Goal: Task Accomplishment & Management: Use online tool/utility

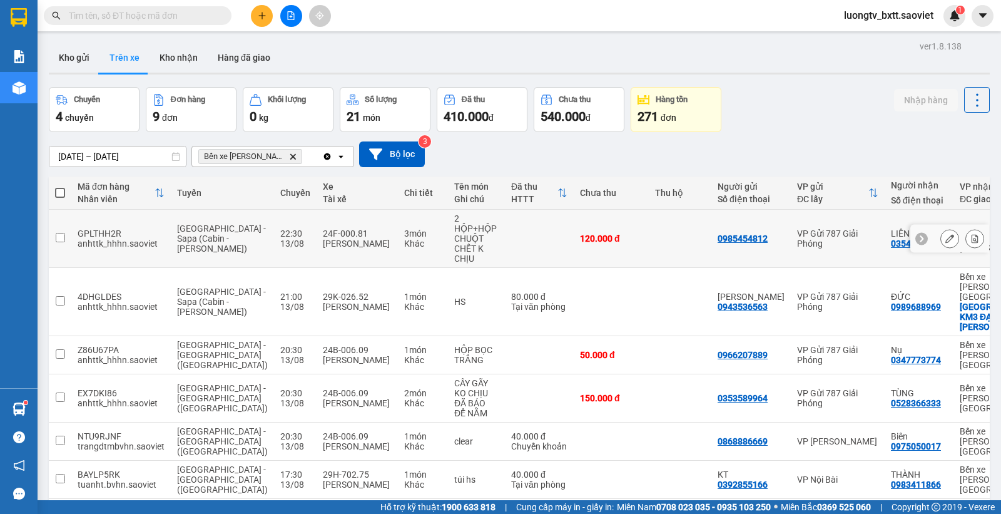
scroll to position [91, 0]
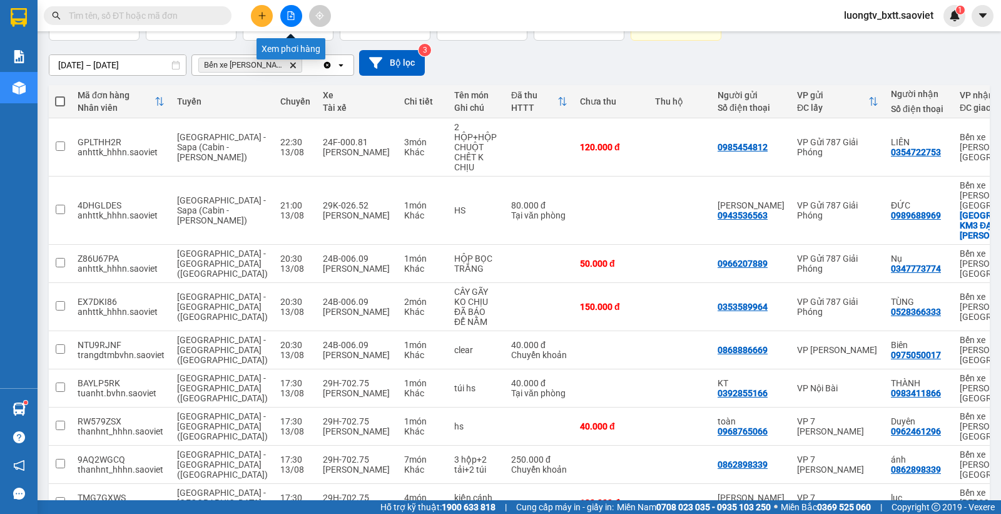
click at [288, 13] on icon "file-add" at bounding box center [290, 15] width 9 height 9
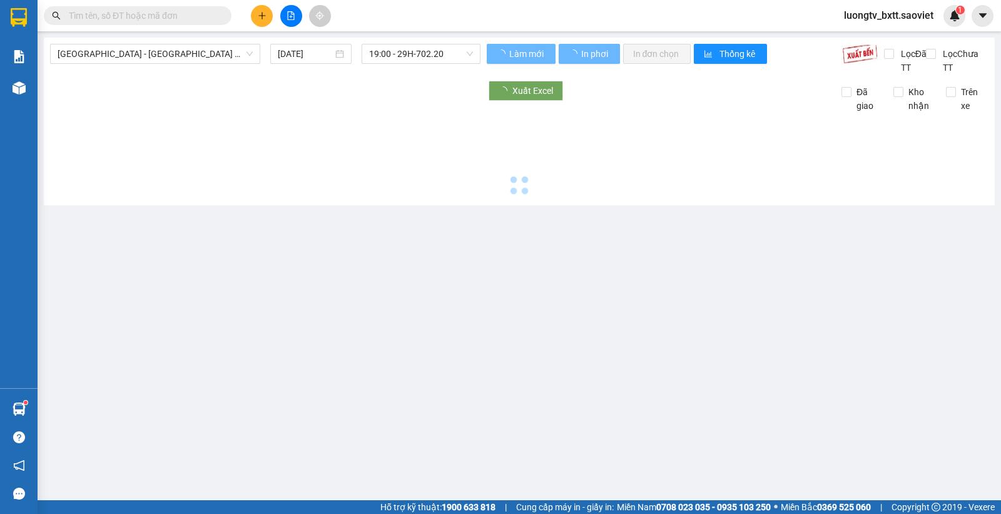
type input "[DATE]"
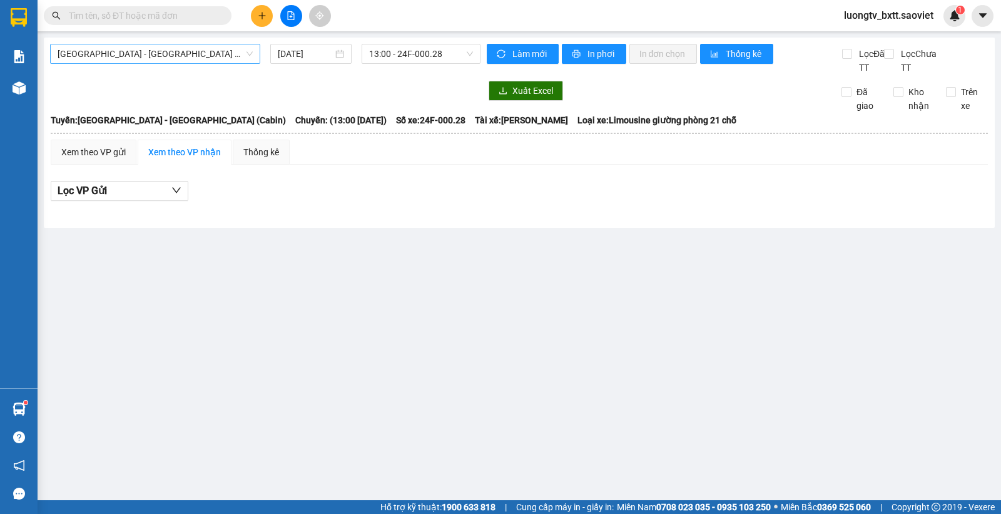
click at [250, 54] on span "[GEOGRAPHIC_DATA] - [GEOGRAPHIC_DATA] (Cabin)" at bounding box center [155, 53] width 195 height 19
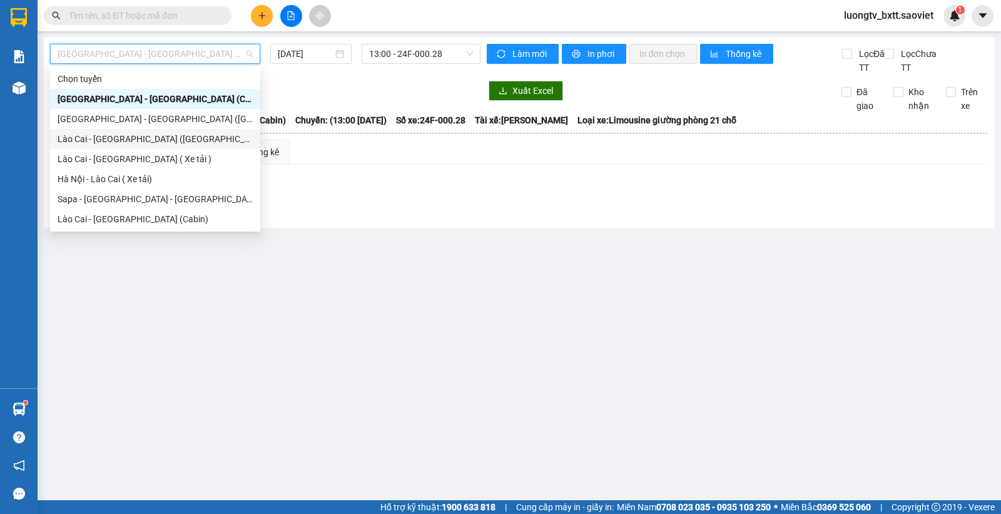
click at [117, 141] on div "Lào Cai - [GEOGRAPHIC_DATA] ([GEOGRAPHIC_DATA])" at bounding box center [155, 139] width 195 height 14
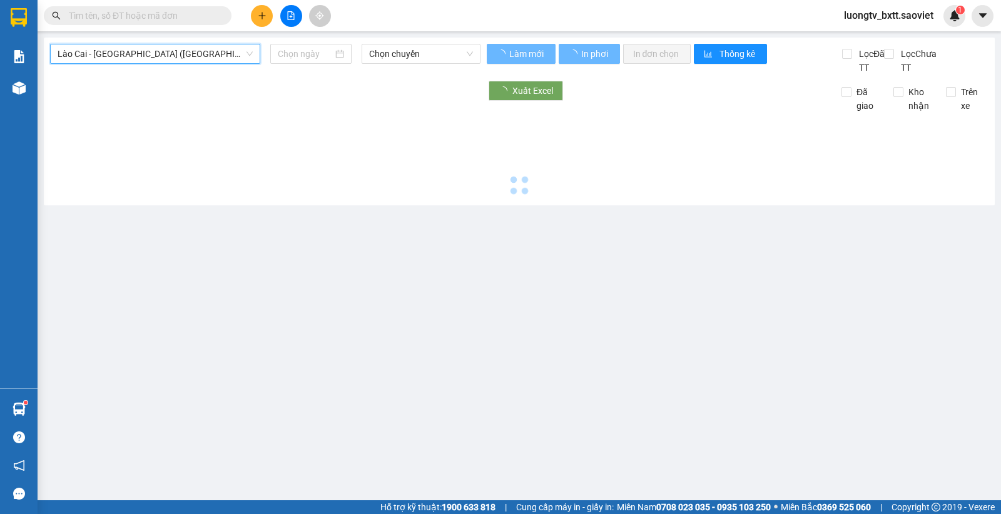
type input "[DATE]"
